Goal: Transaction & Acquisition: Purchase product/service

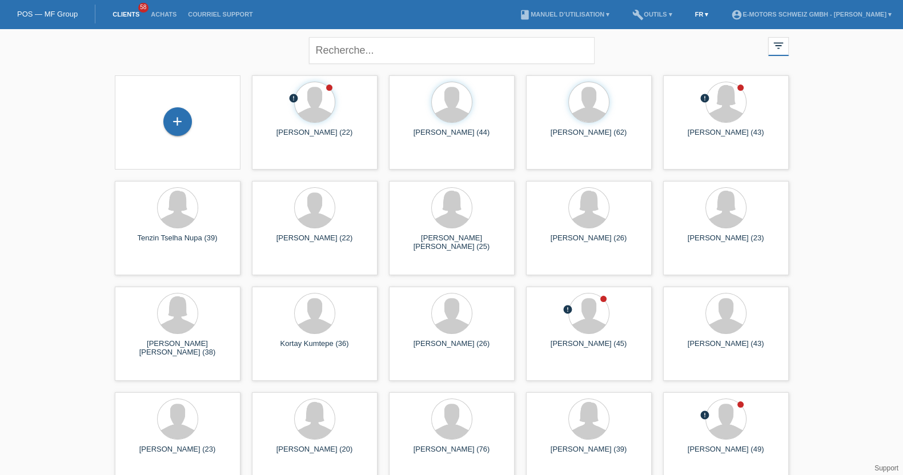
click at [690, 12] on link "FR ▾" at bounding box center [702, 14] width 25 height 7
click at [671, 21] on div "Deutsch" at bounding box center [665, 26] width 57 height 17
click at [554, 43] on input "text" at bounding box center [452, 50] width 286 height 27
type input "jasmin"
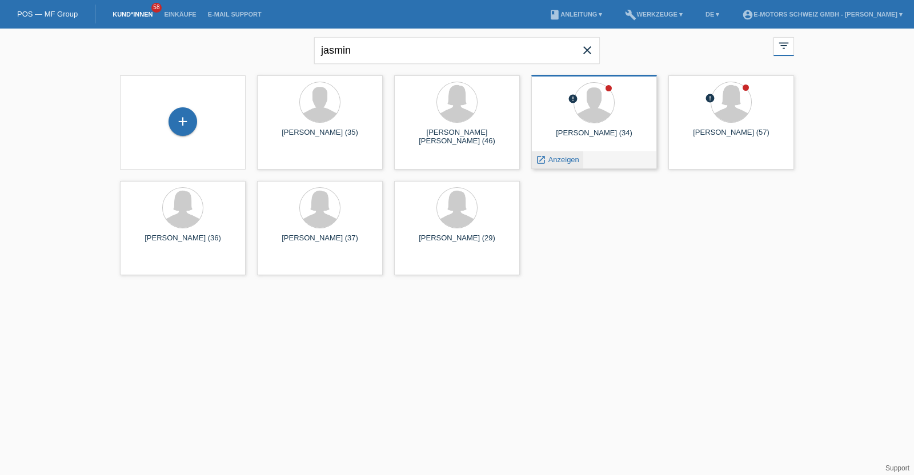
click at [561, 157] on span "Anzeigen" at bounding box center [564, 159] width 31 height 9
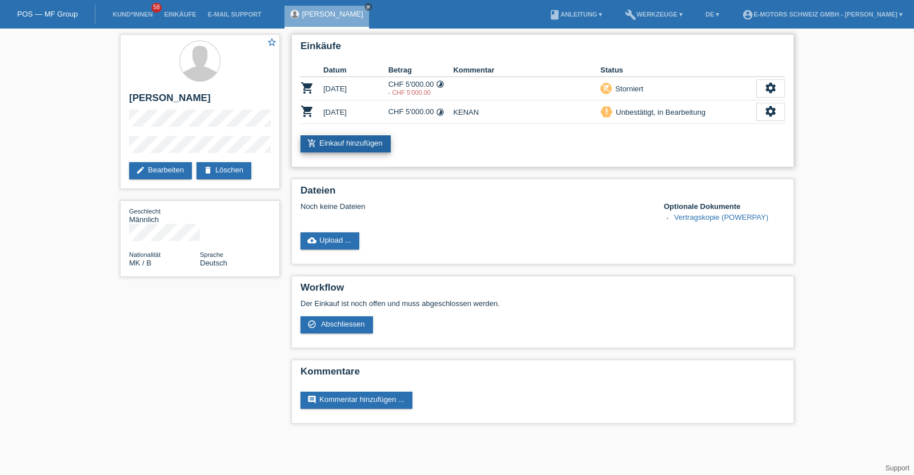
click at [366, 141] on link "add_shopping_cart Einkauf hinzufügen" at bounding box center [346, 143] width 90 height 17
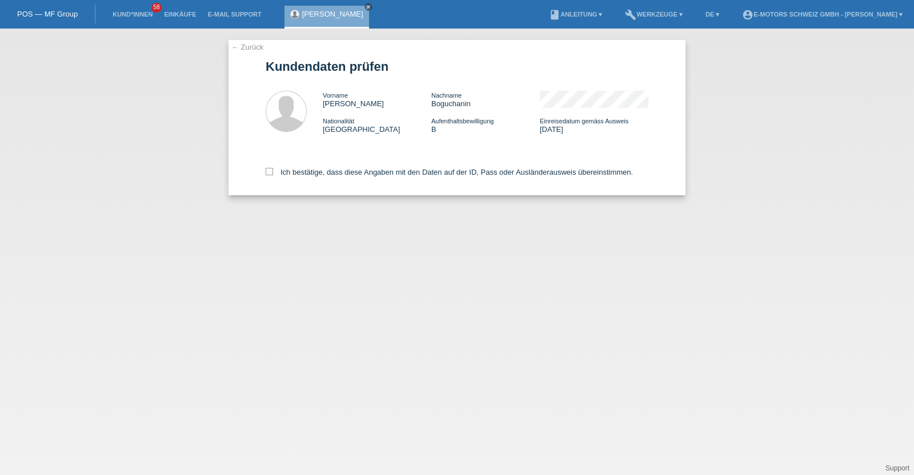
click at [357, 165] on div "Ich bestätige, dass diese Angaben mit den Daten auf der ID, Pass oder Ausländer…" at bounding box center [457, 170] width 383 height 50
click at [357, 169] on label "Ich bestätige, dass diese Angaben mit den Daten auf der ID, Pass oder Ausländer…" at bounding box center [449, 172] width 367 height 9
click at [273, 169] on input "Ich bestätige, dass diese Angaben mit den Daten auf der ID, Pass oder Ausländer…" at bounding box center [269, 171] width 7 height 7
checkbox input "true"
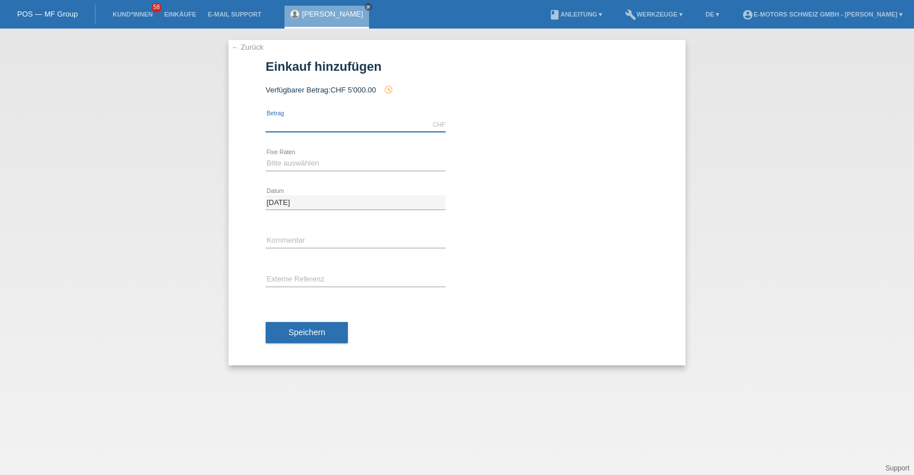
click at [363, 122] on input "text" at bounding box center [356, 125] width 180 height 14
type input "3790.00"
click at [341, 157] on select "Bitte auswählen 12 Raten 24 Raten 36 Raten 48 Raten" at bounding box center [356, 164] width 180 height 14
select select "213"
click at [266, 157] on select "Bitte auswählen 12 Raten 24 Raten 36 Raten 48 Raten" at bounding box center [356, 164] width 180 height 14
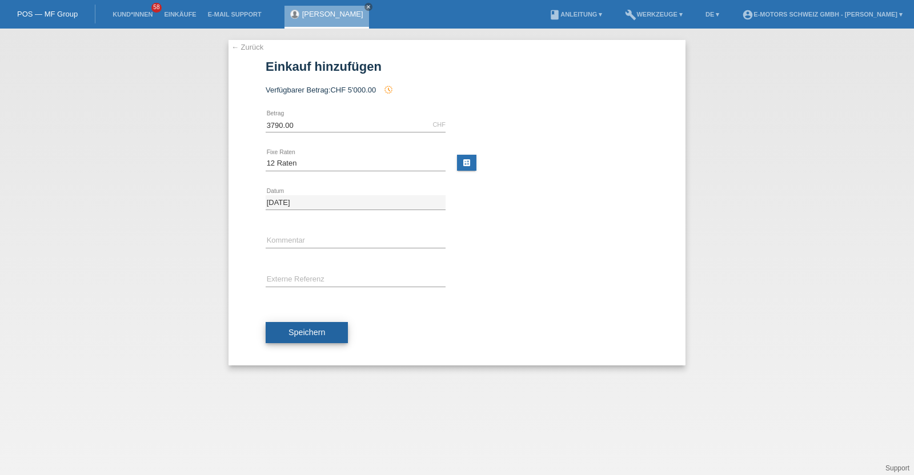
click at [313, 325] on button "Speichern" at bounding box center [307, 333] width 82 height 22
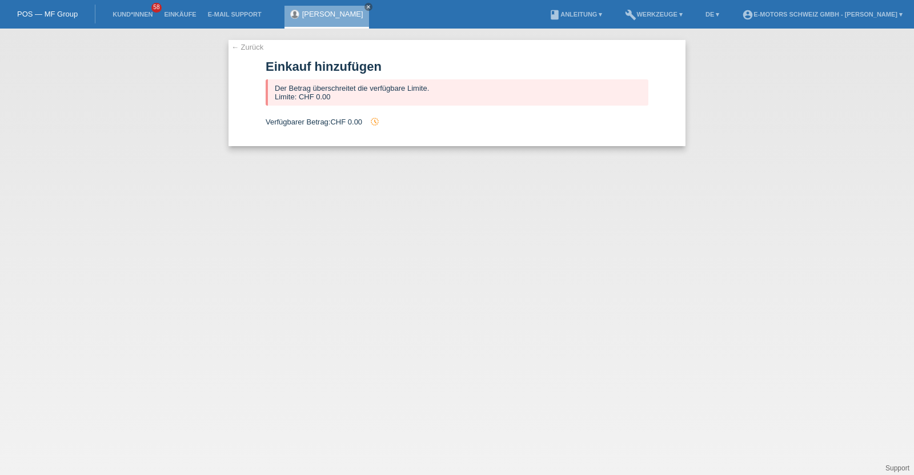
click at [322, 13] on link "[PERSON_NAME]" at bounding box center [332, 14] width 61 height 9
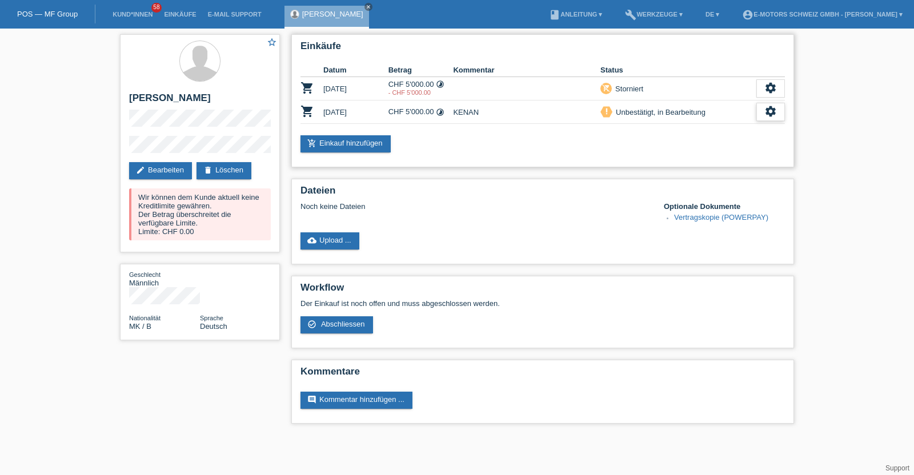
click at [770, 117] on div "settings" at bounding box center [771, 112] width 29 height 18
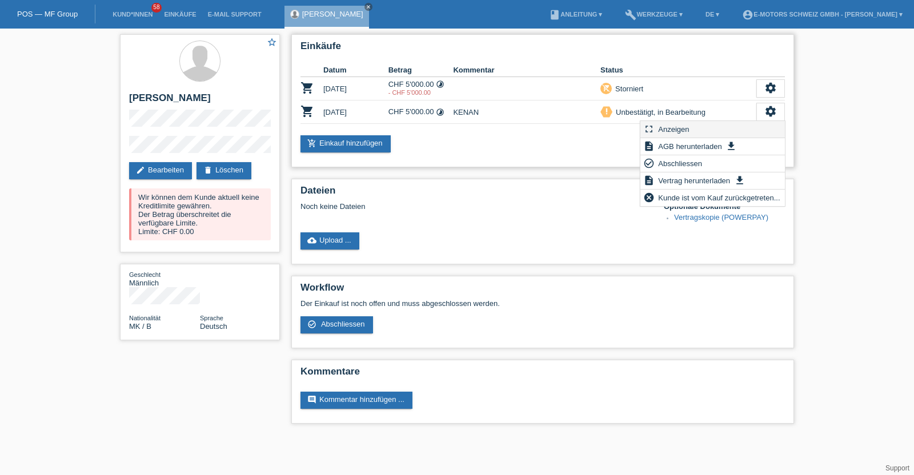
click at [707, 127] on div "fullscreen Anzeigen" at bounding box center [713, 129] width 145 height 17
